Goal: Communication & Community: Answer question/provide support

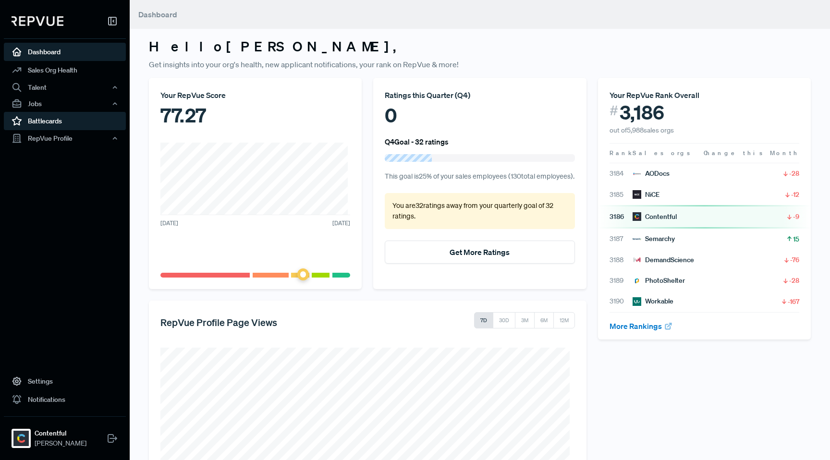
click at [37, 120] on link "Battlecards" at bounding box center [65, 121] width 122 height 18
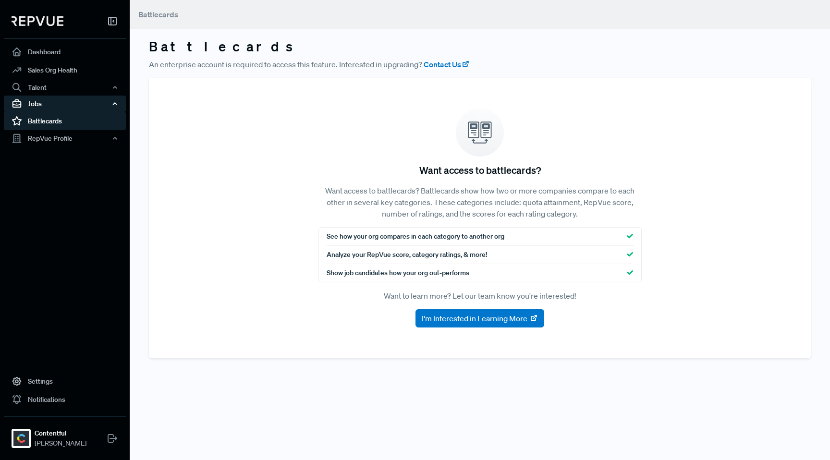
click at [34, 103] on div "Jobs" at bounding box center [65, 104] width 122 height 16
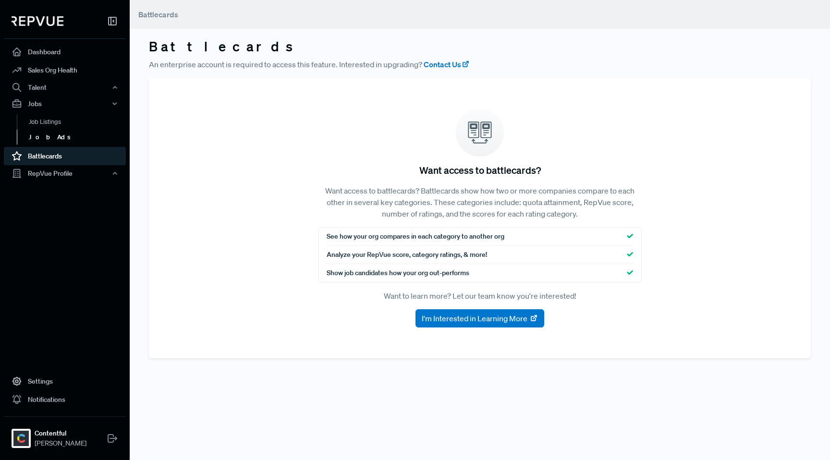
click at [41, 136] on link "Job Ads" at bounding box center [78, 137] width 122 height 15
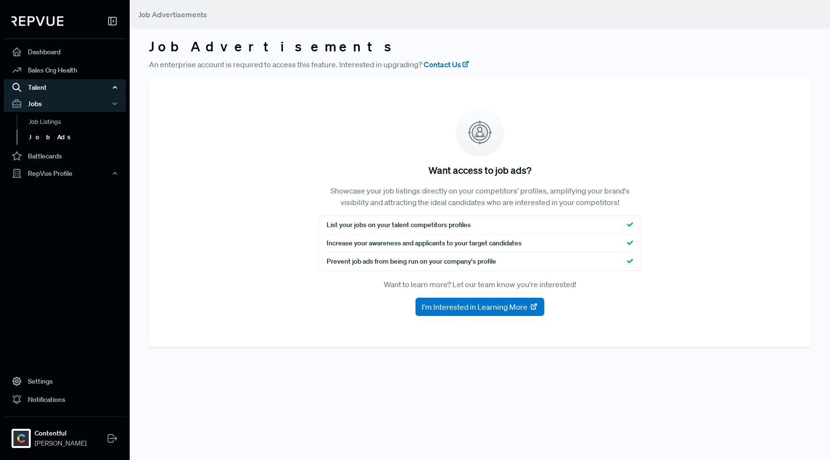
click at [39, 90] on div "Talent" at bounding box center [65, 87] width 122 height 16
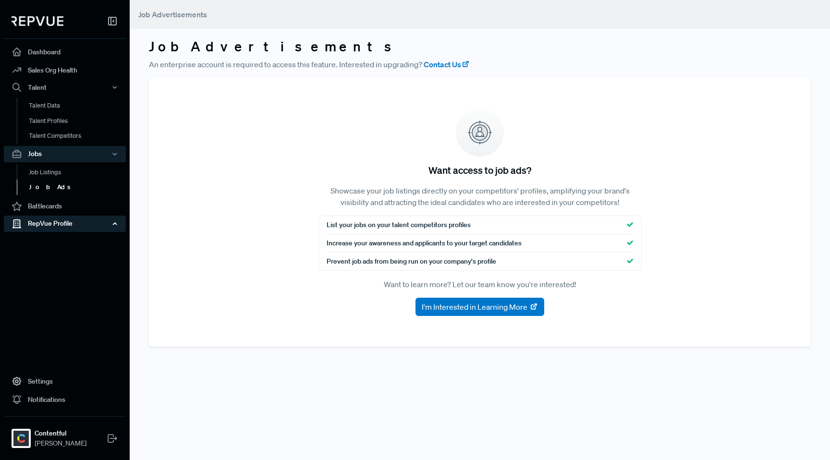
click at [44, 225] on div "RepVue Profile" at bounding box center [65, 224] width 122 height 16
click at [46, 242] on link "Profile Overview" at bounding box center [78, 246] width 122 height 24
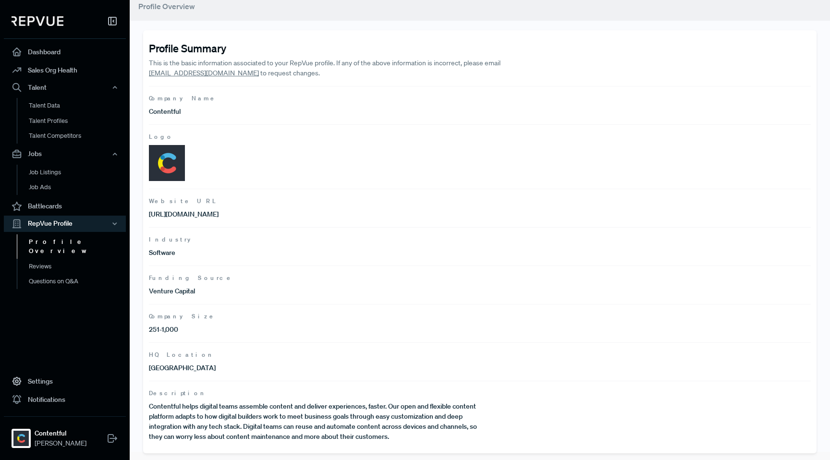
scroll to position [9, 0]
click at [175, 369] on p "[GEOGRAPHIC_DATA]" at bounding box center [314, 367] width 331 height 10
click at [37, 259] on link "Reviews" at bounding box center [78, 266] width 122 height 15
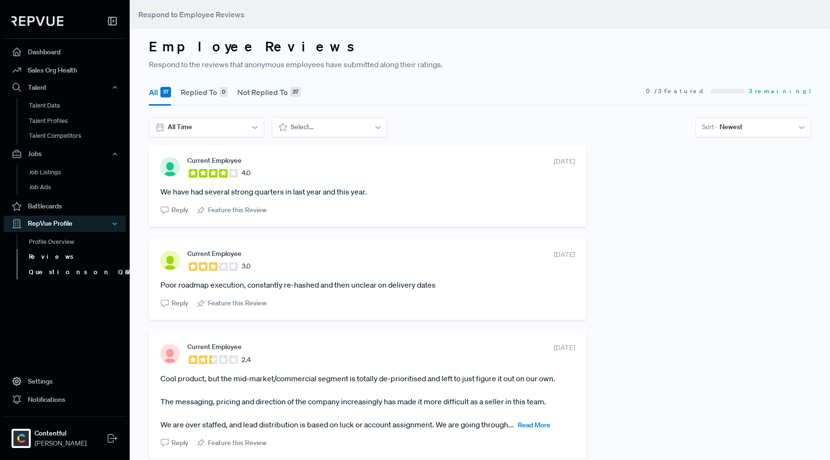
click at [63, 271] on link "Questions on Q&A" at bounding box center [78, 272] width 122 height 15
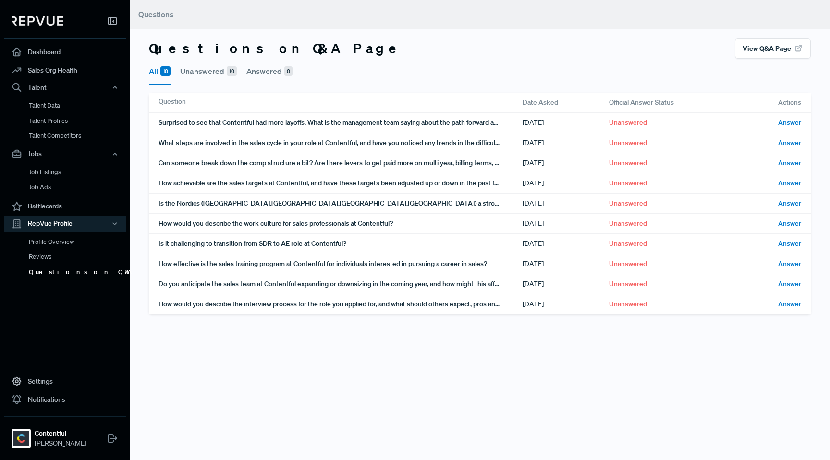
click at [207, 73] on button "Unanswered 10" at bounding box center [208, 71] width 57 height 25
click at [266, 72] on button "Answered 0" at bounding box center [269, 71] width 46 height 25
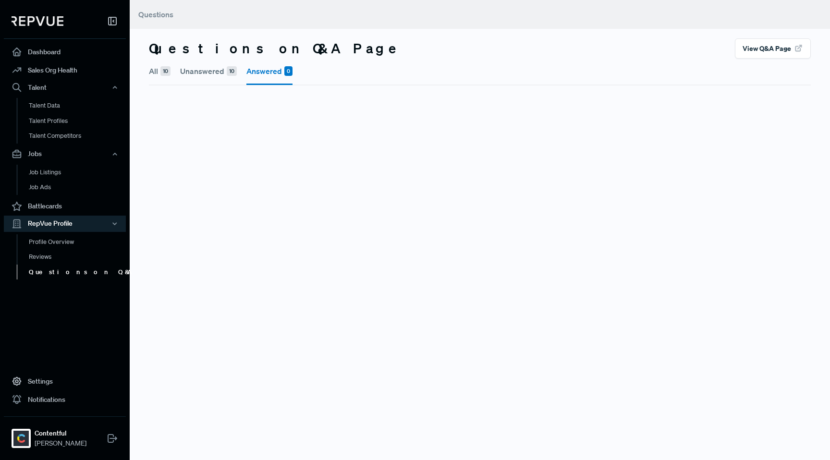
click at [213, 74] on button "Unanswered 10" at bounding box center [208, 71] width 57 height 25
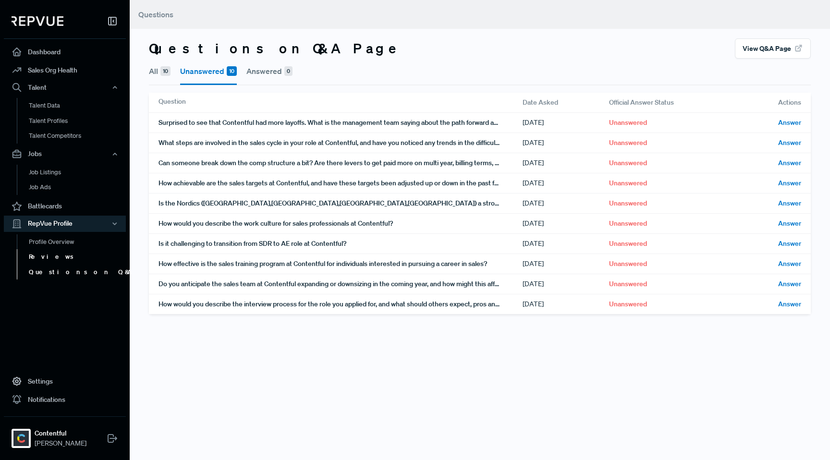
click at [47, 251] on link "Reviews" at bounding box center [78, 256] width 122 height 15
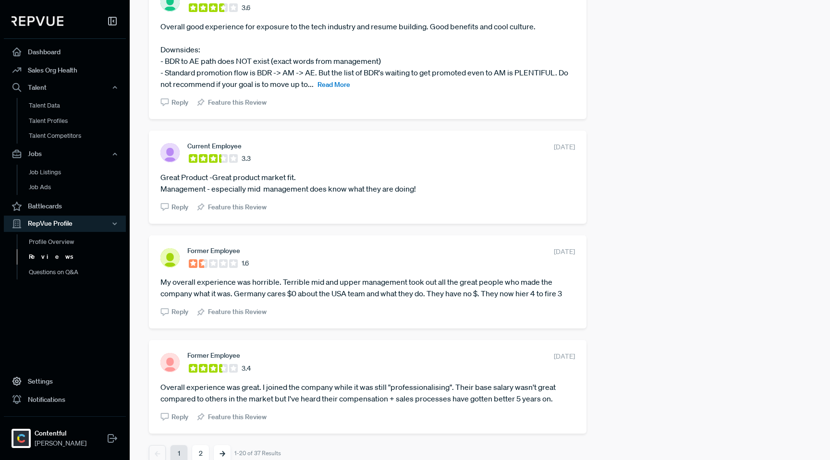
scroll to position [1856, 0]
click at [200, 444] on button "2" at bounding box center [200, 452] width 17 height 17
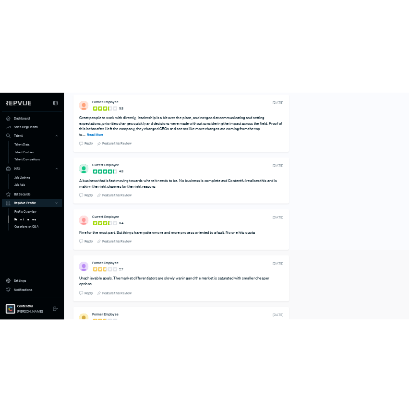
scroll to position [0, 0]
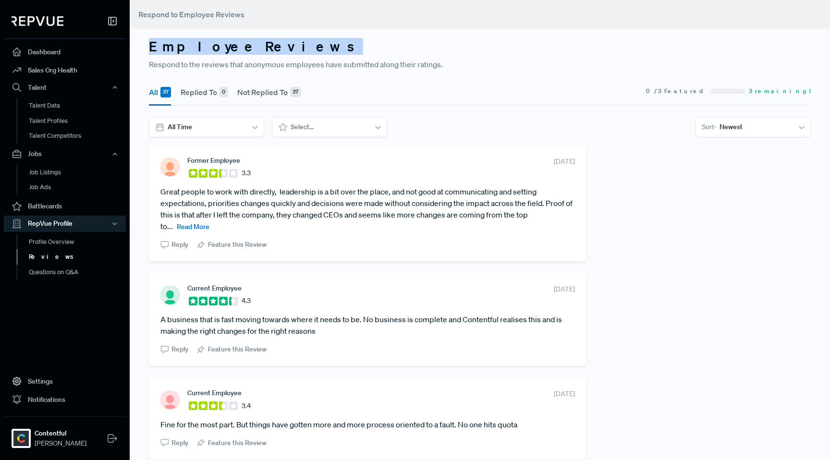
drag, startPoint x: 149, startPoint y: 48, endPoint x: 258, endPoint y: 47, distance: 108.5
click at [258, 47] on h3 "Employee Reviews" at bounding box center [480, 46] width 662 height 16
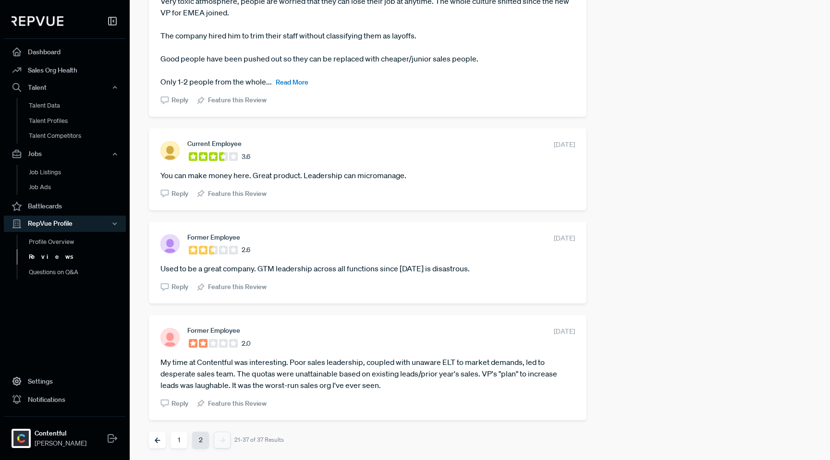
scroll to position [1634, 0]
